Goal: Navigation & Orientation: Find specific page/section

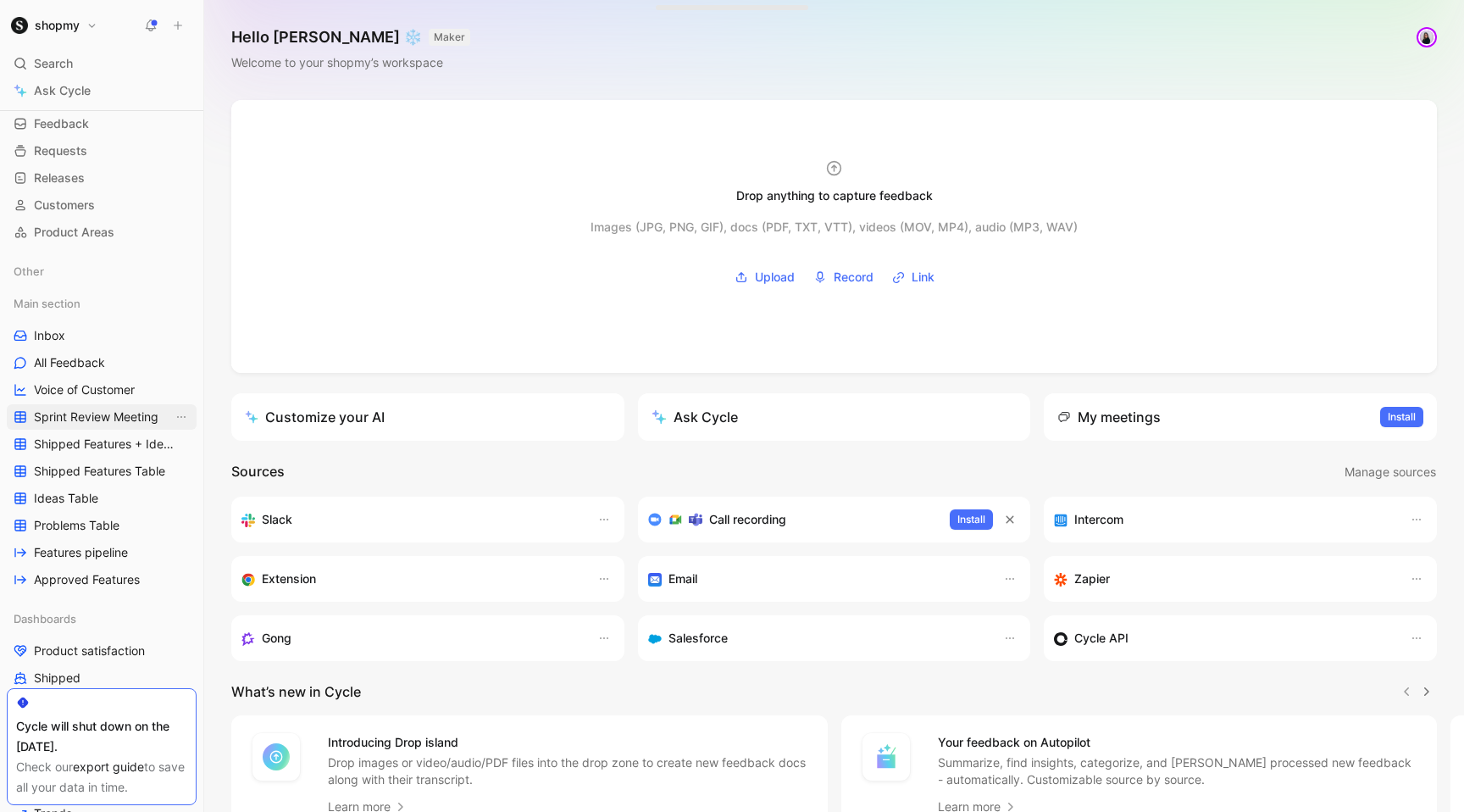
scroll to position [79, 0]
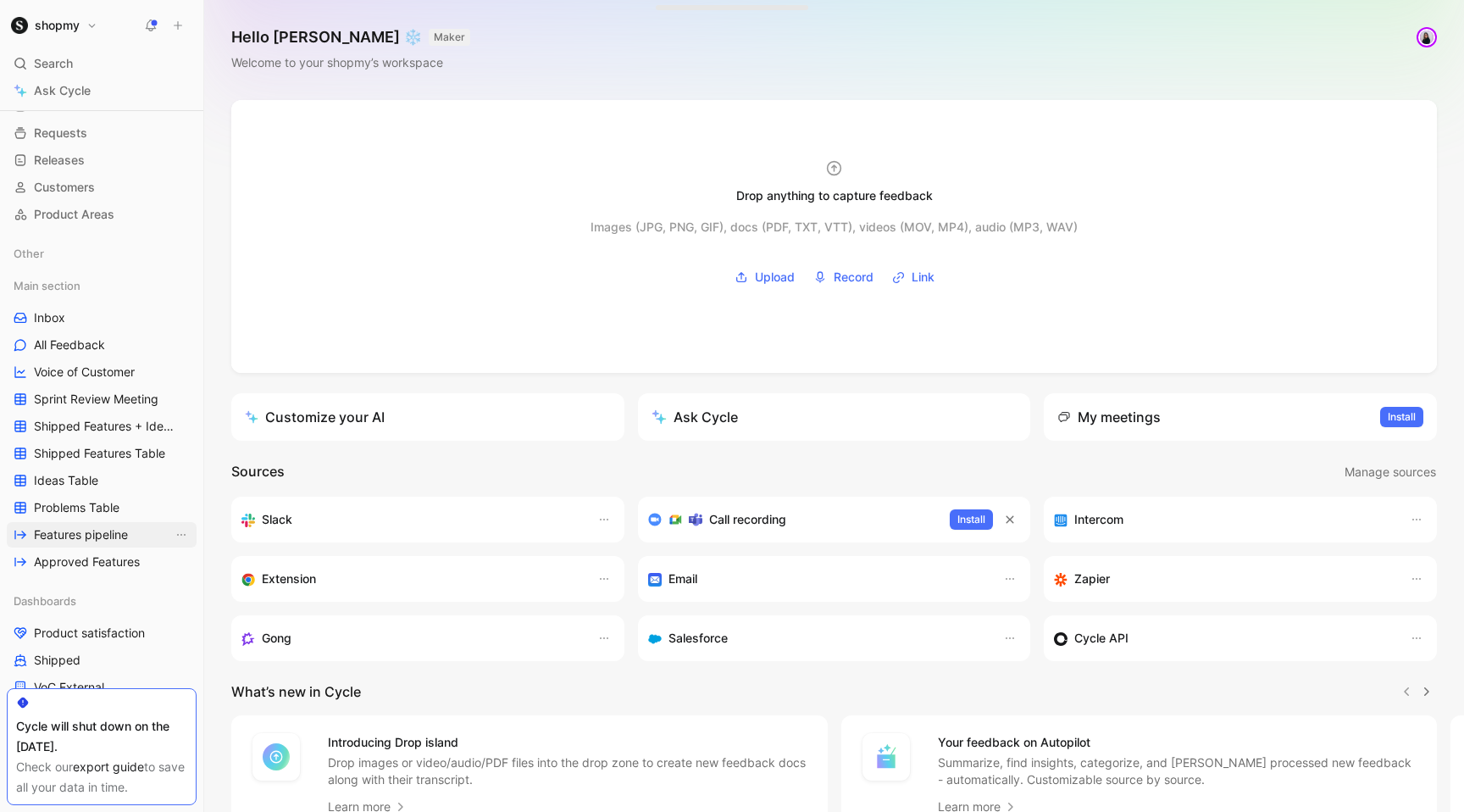
click at [92, 529] on span "Features pipeline" at bounding box center [81, 534] width 94 height 17
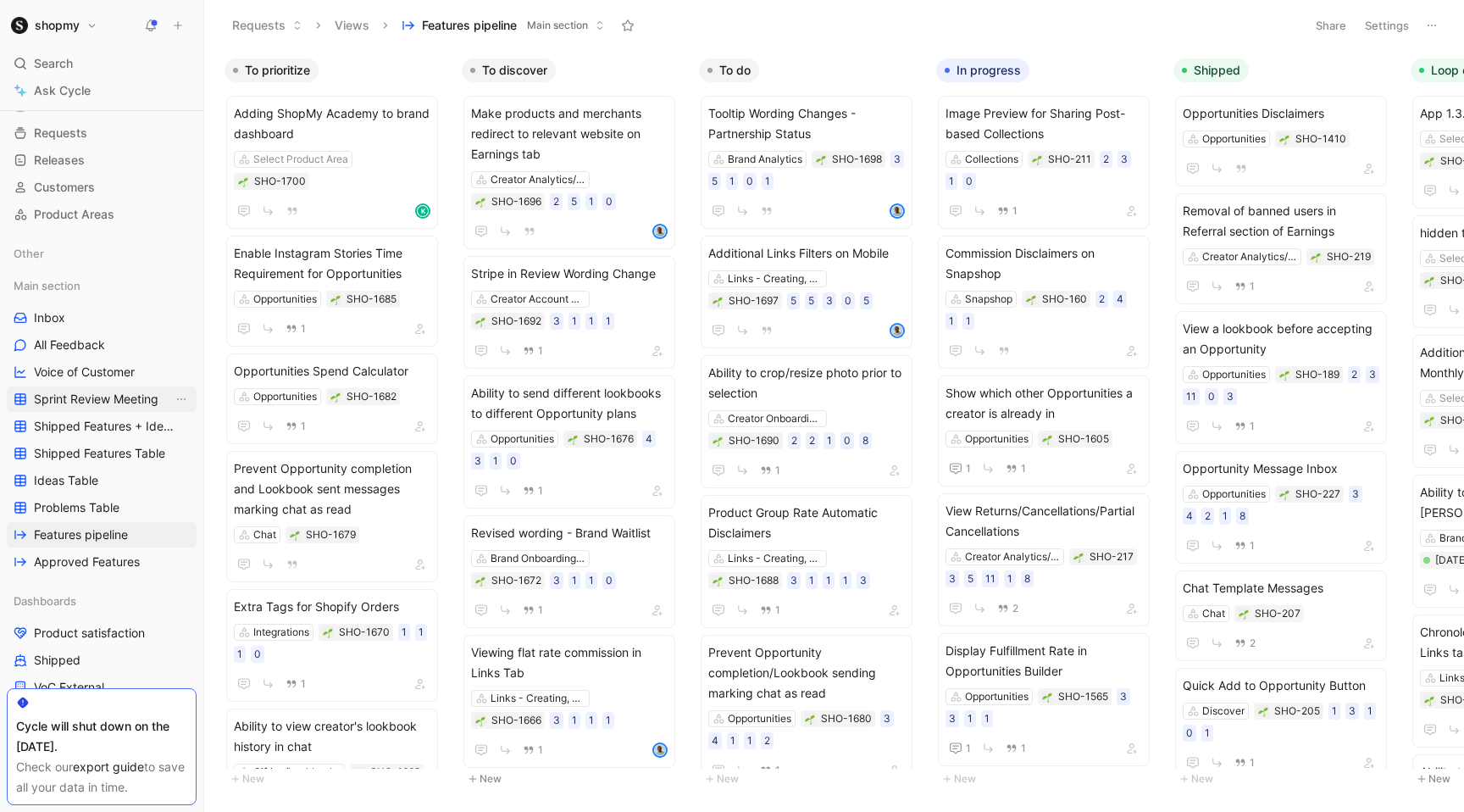
click at [85, 394] on span "Sprint Review Meeting" at bounding box center [96, 398] width 124 height 17
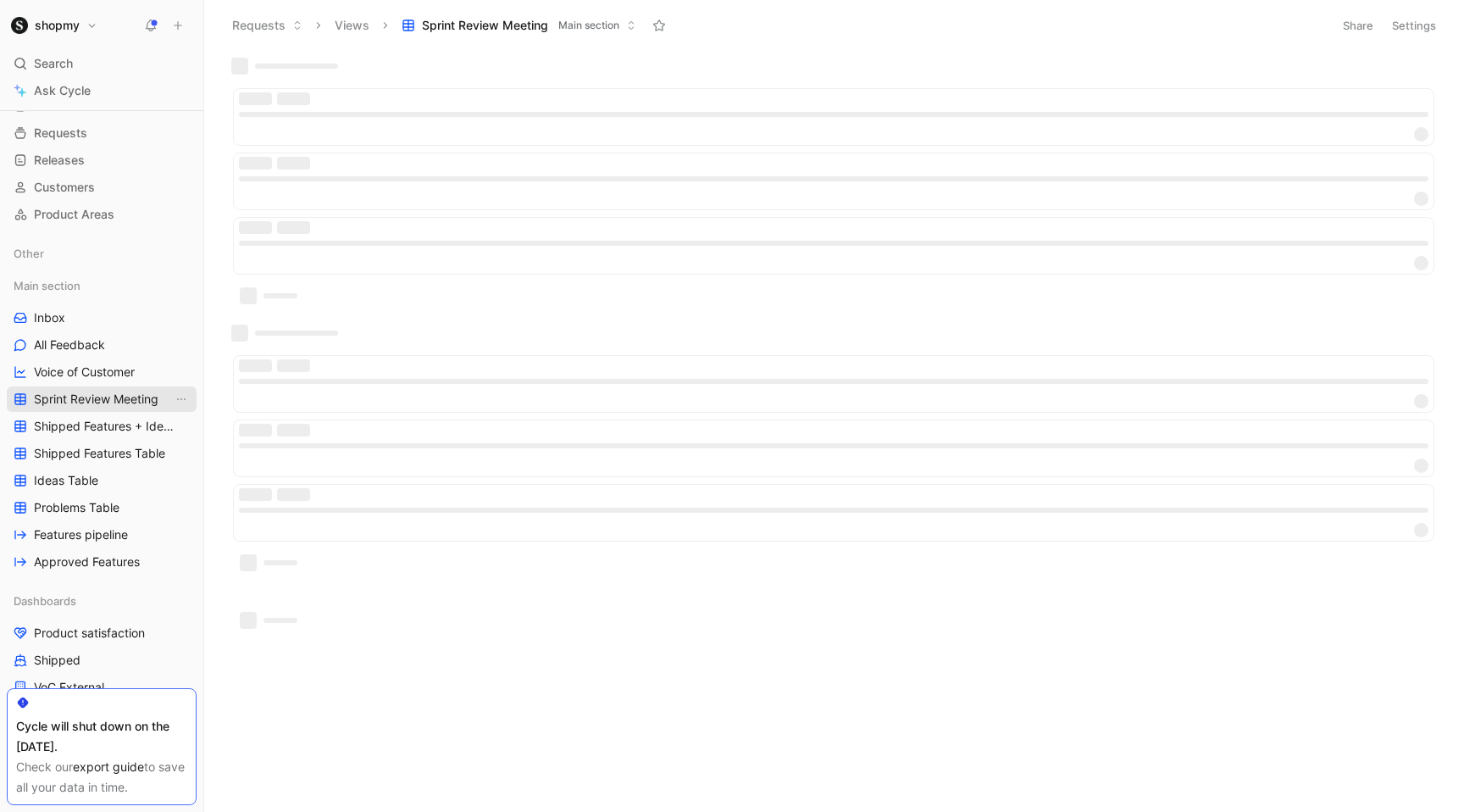
click at [74, 402] on span "Sprint Review Meeting" at bounding box center [96, 398] width 124 height 17
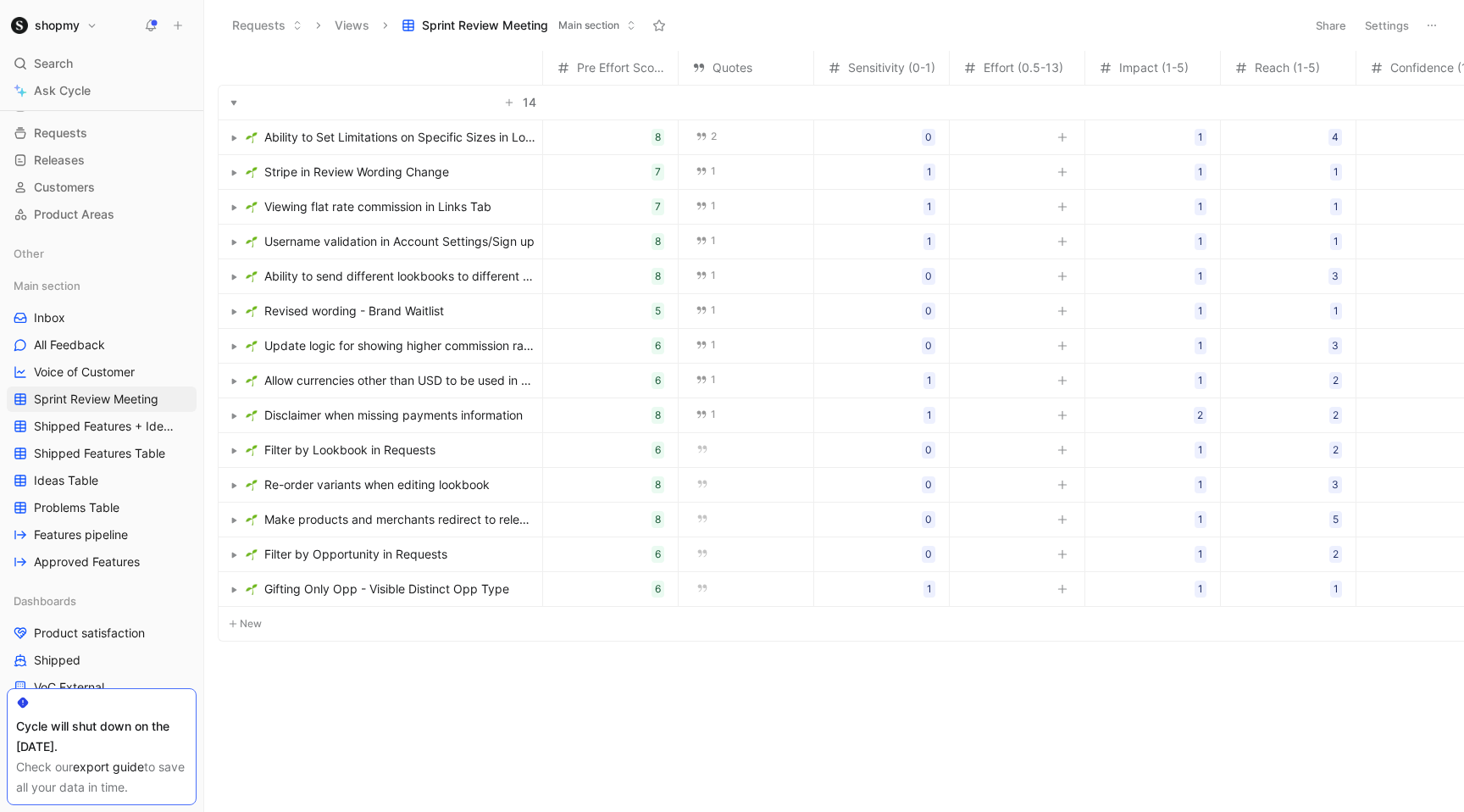
click at [378, 168] on span "Stripe in Review Wording Change" at bounding box center [356, 172] width 184 height 21
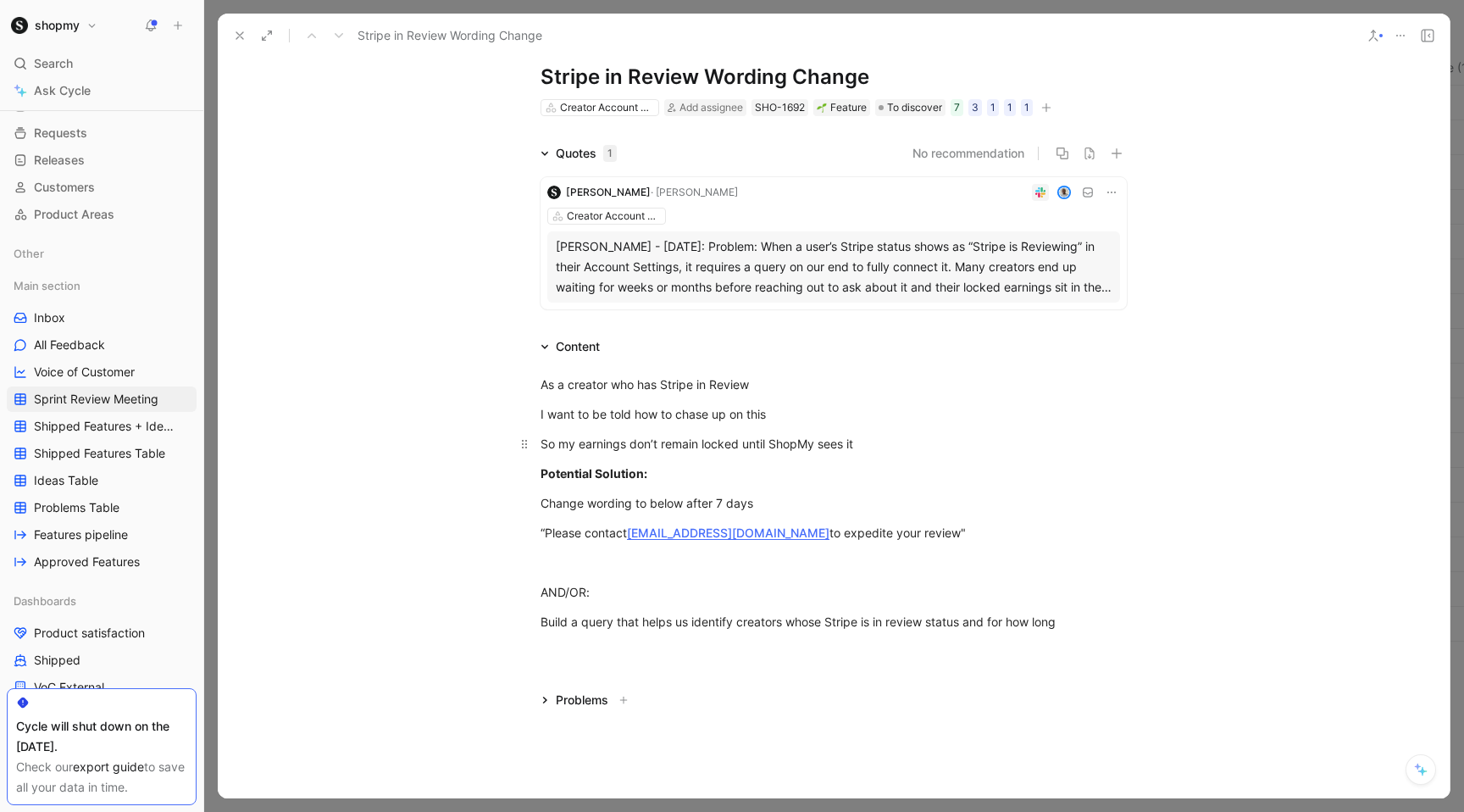
scroll to position [37, 0]
click at [854, 249] on div "[PERSON_NAME] - [DATE]: Problem: When a user’s Stripe status shows as “Stripe i…" at bounding box center [834, 269] width 556 height 61
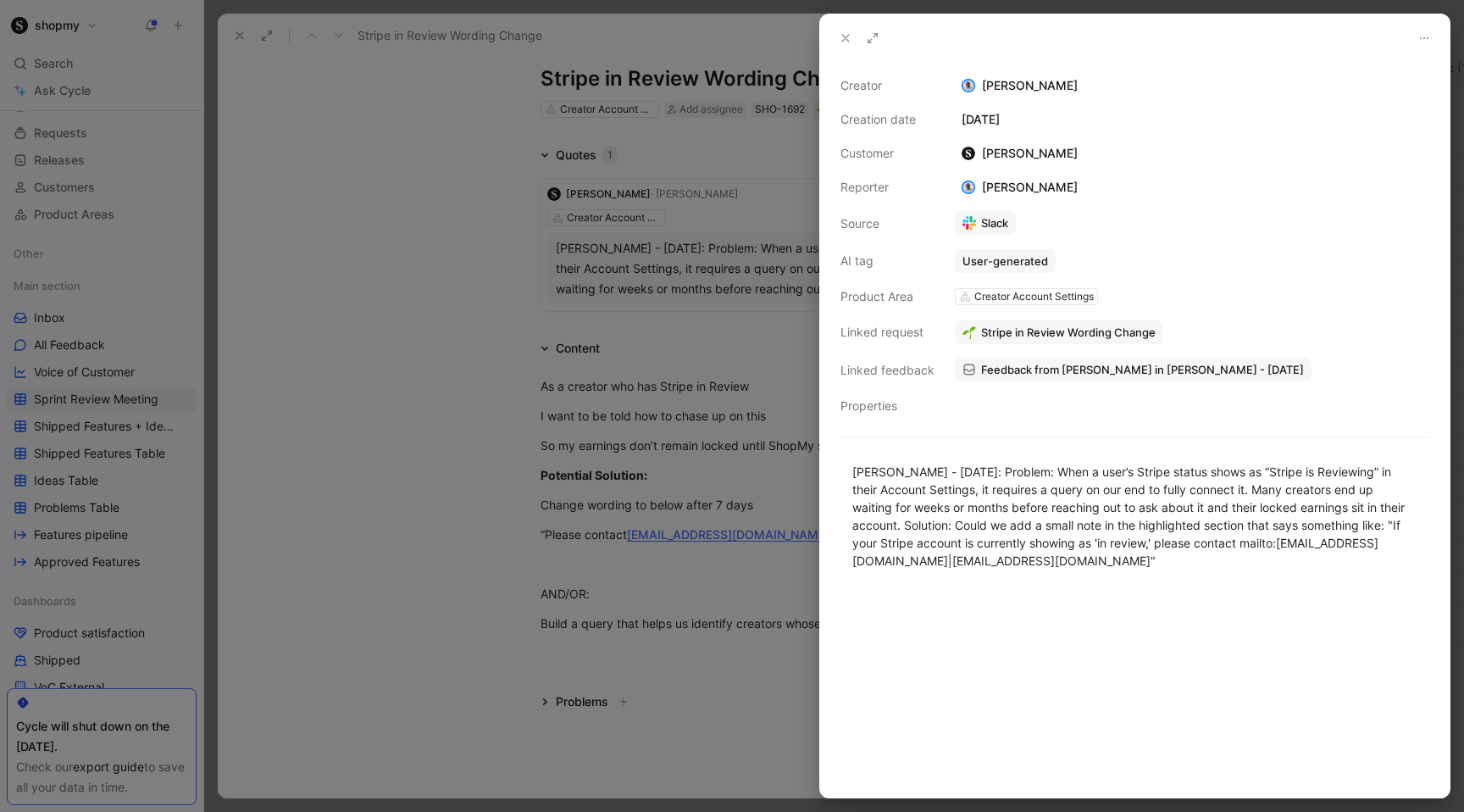
click at [844, 36] on icon at bounding box center [845, 38] width 13 height 13
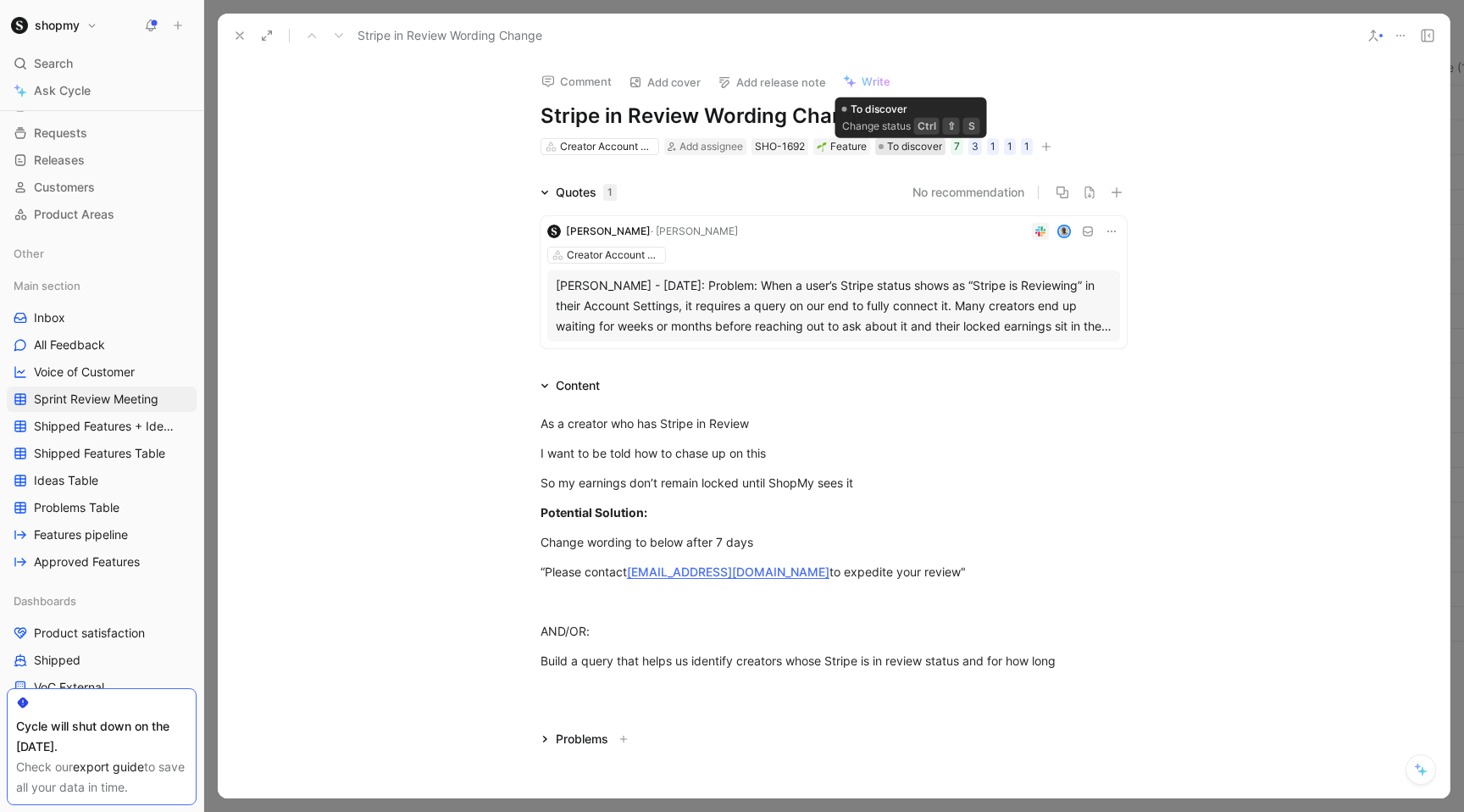
click at [894, 147] on span "To discover" at bounding box center [914, 147] width 55 height 17
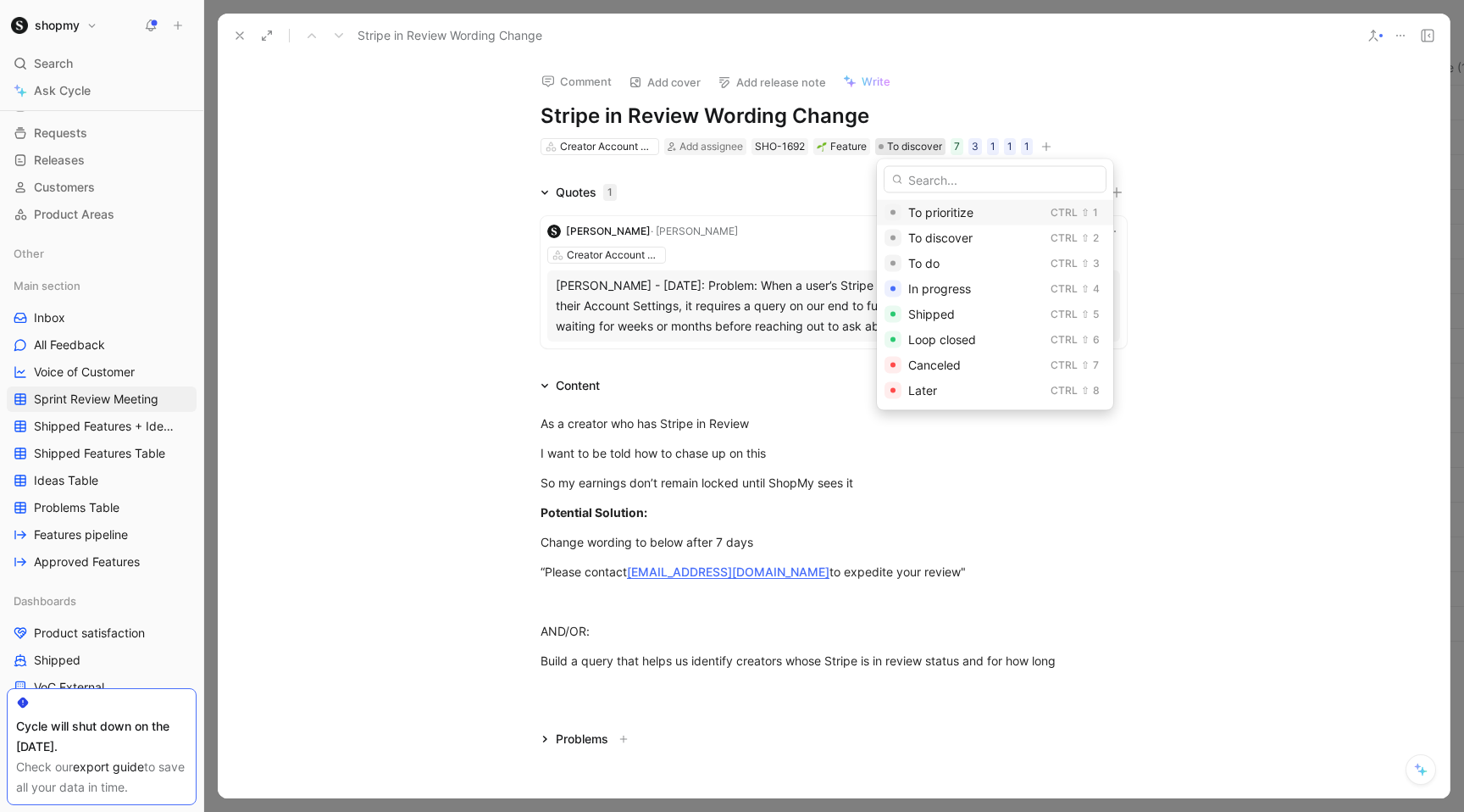
click at [928, 204] on div "To prioritize" at bounding box center [976, 212] width 136 height 21
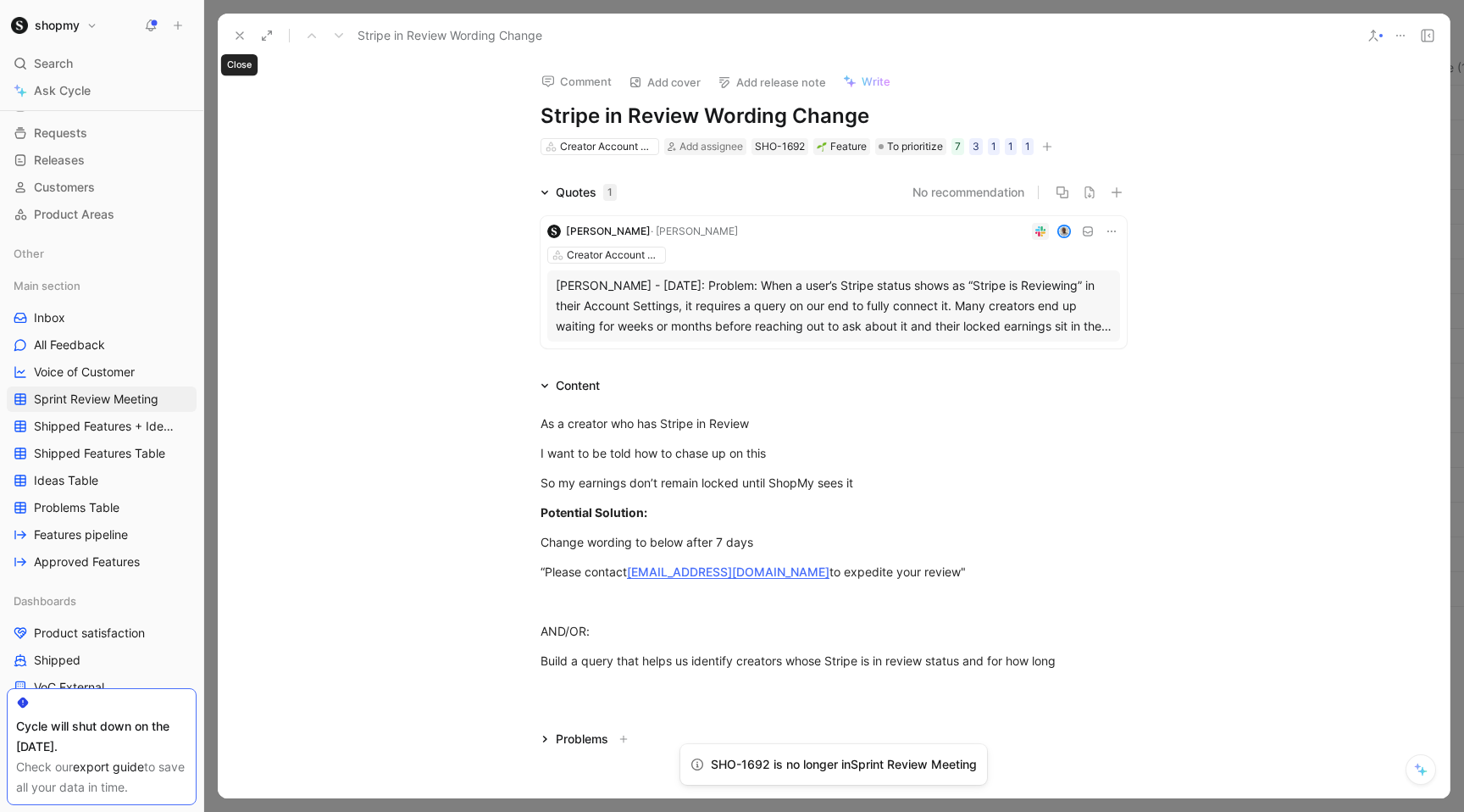
click at [231, 25] on button at bounding box center [239, 35] width 23 height 23
